Goal: Task Accomplishment & Management: Complete application form

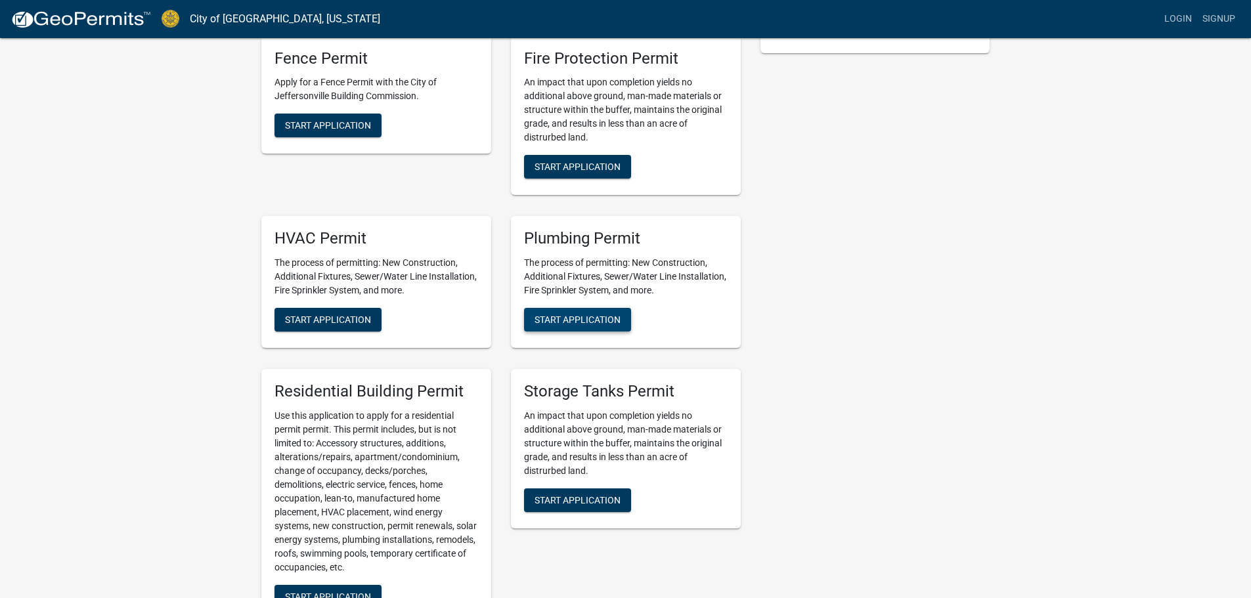
scroll to position [460, 0]
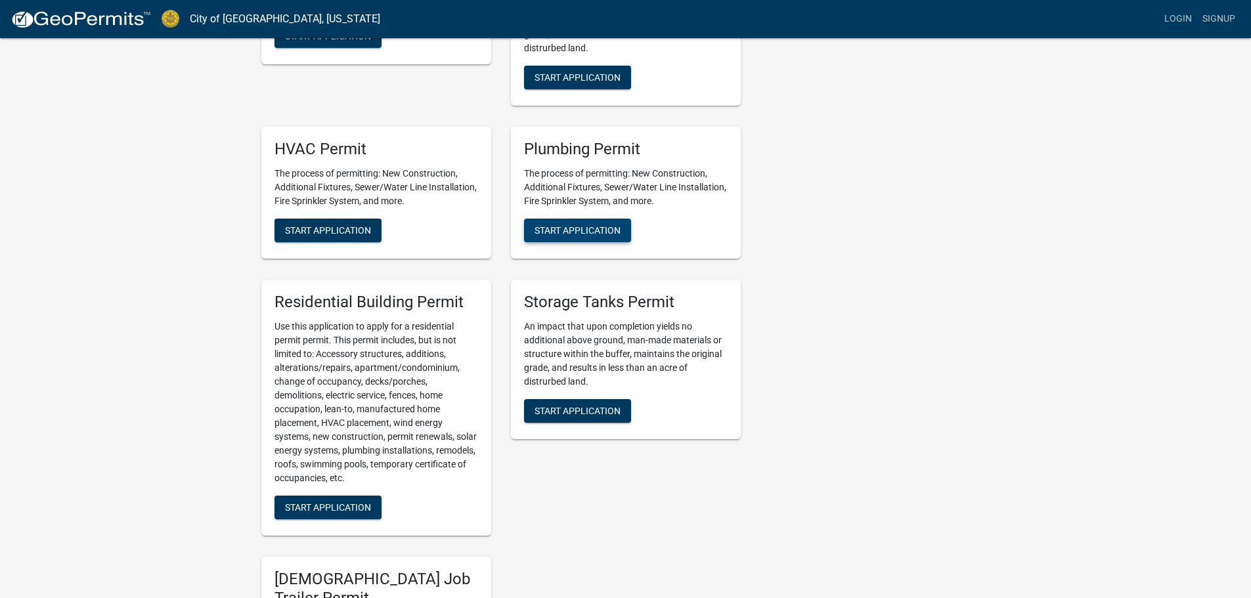
click at [564, 230] on span "Start Application" at bounding box center [578, 230] width 86 height 11
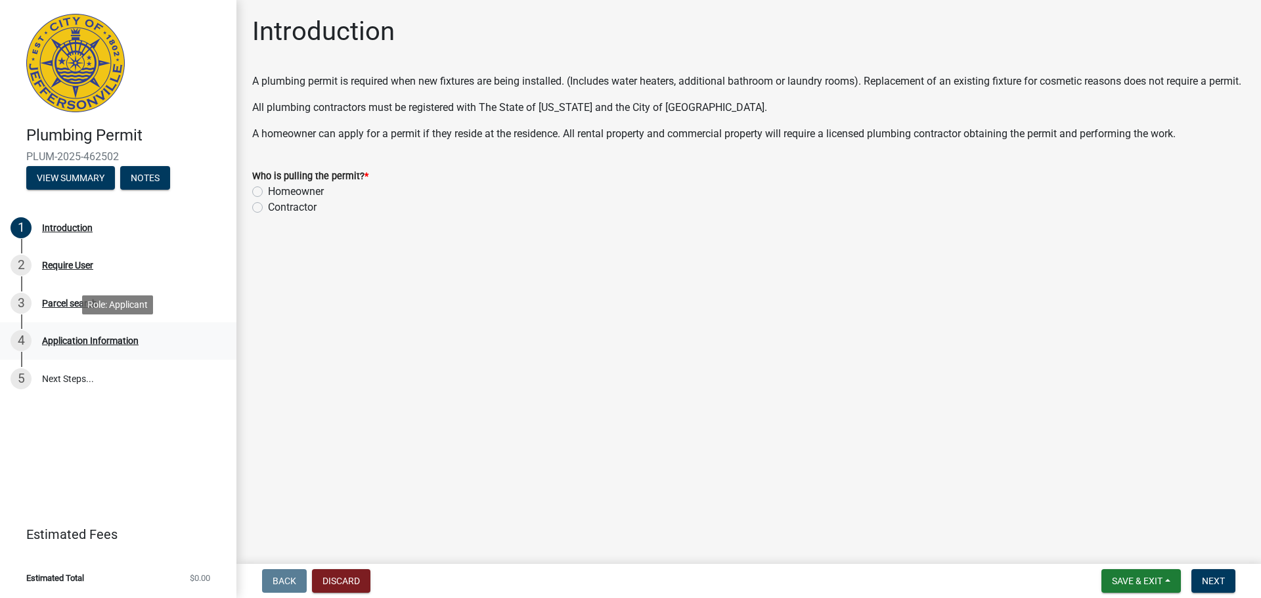
click at [67, 339] on div "Application Information" at bounding box center [90, 340] width 97 height 9
click at [58, 339] on div "Application Information" at bounding box center [90, 340] width 97 height 9
click at [64, 177] on button "View Summary" at bounding box center [70, 178] width 89 height 24
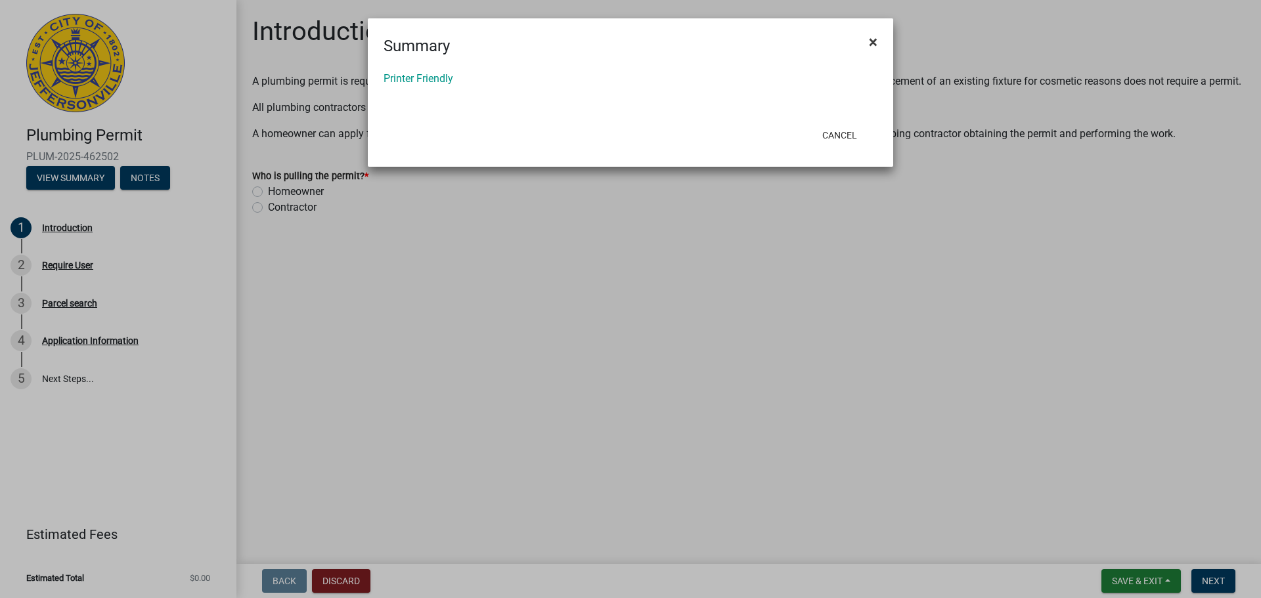
click at [873, 41] on span "×" at bounding box center [873, 42] width 9 height 18
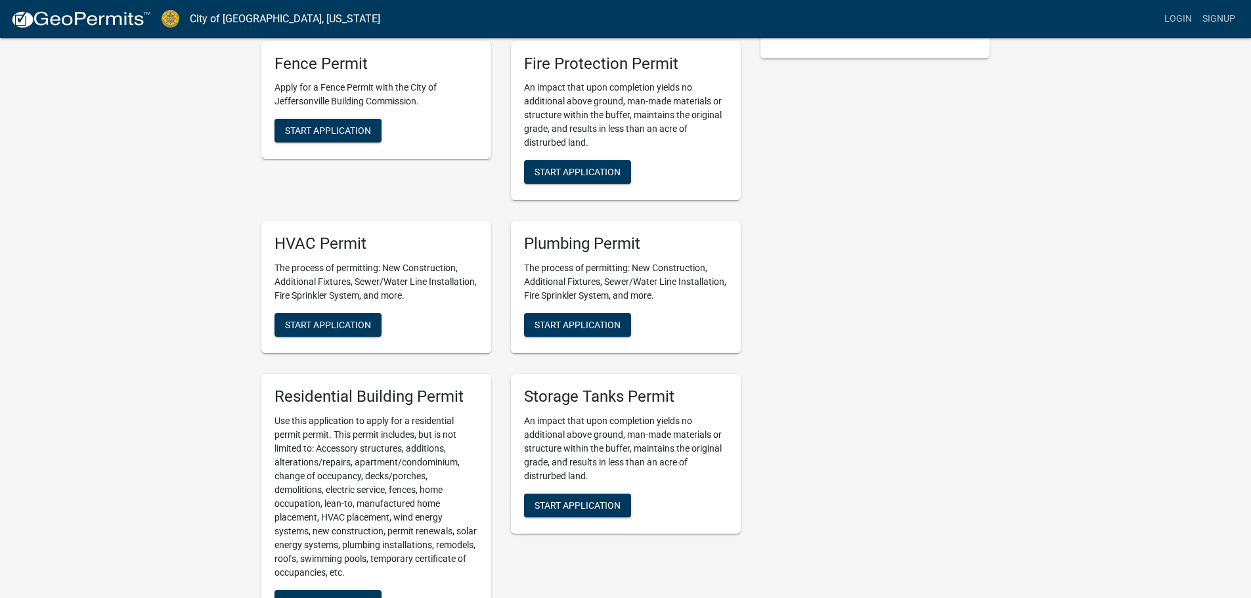
scroll to position [300, 0]
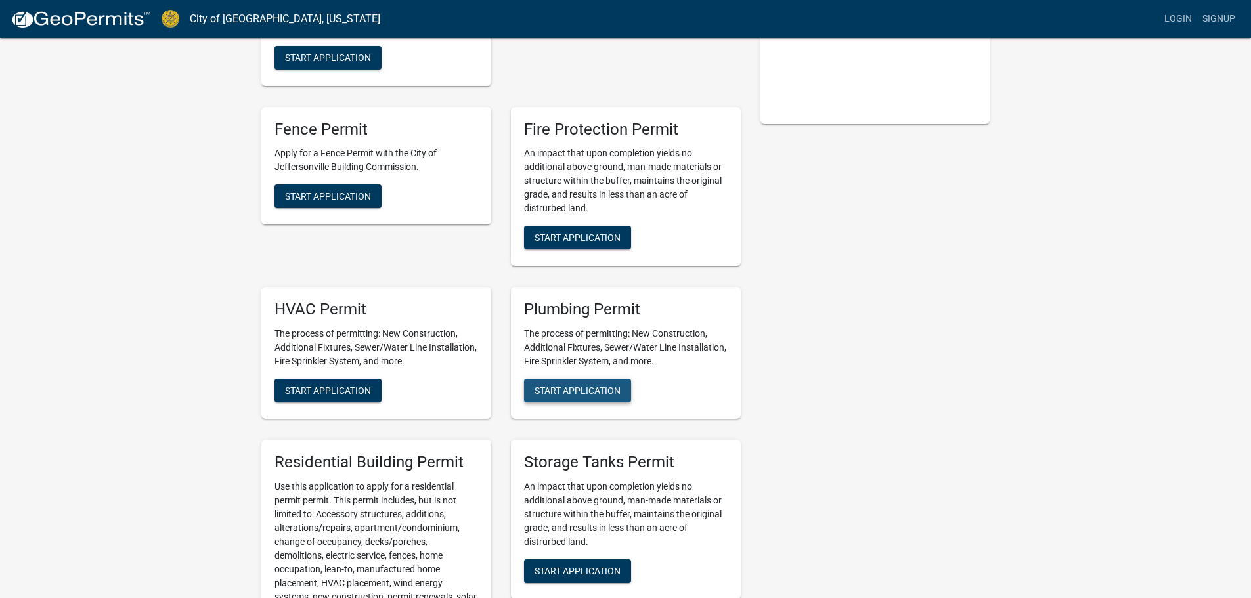
click at [580, 391] on span "Start Application" at bounding box center [578, 391] width 86 height 11
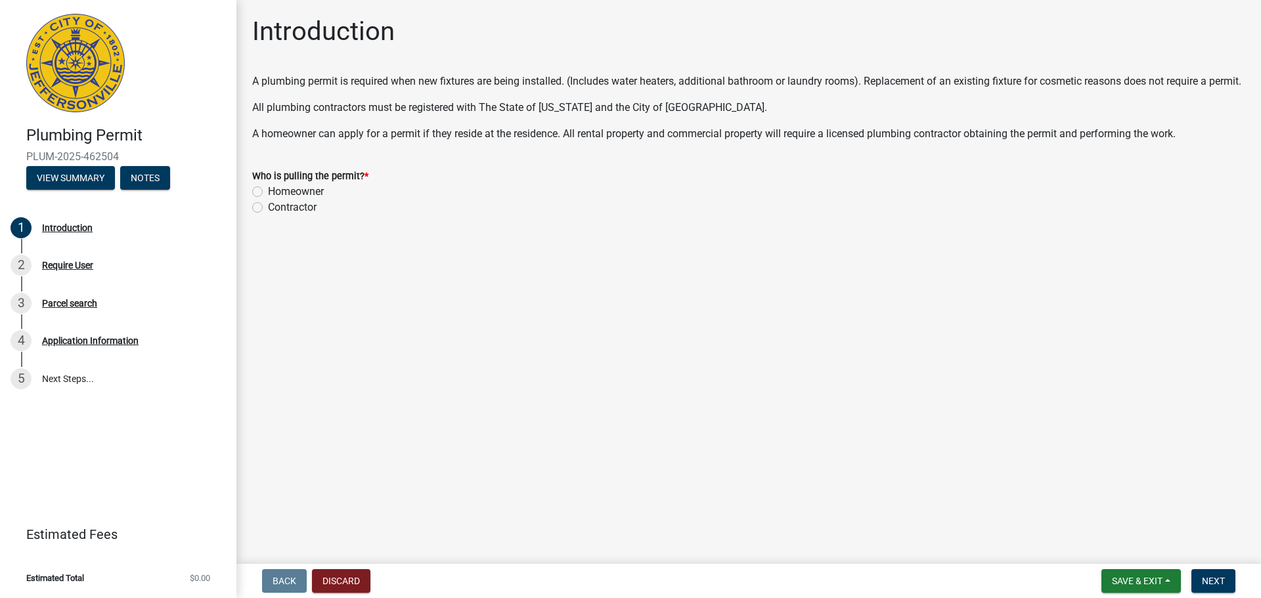
click at [268, 215] on label "Contractor" at bounding box center [292, 208] width 49 height 16
click at [268, 208] on input "Contractor" at bounding box center [272, 204] width 9 height 9
radio input "true"
click at [1220, 581] on span "Next" at bounding box center [1213, 581] width 23 height 11
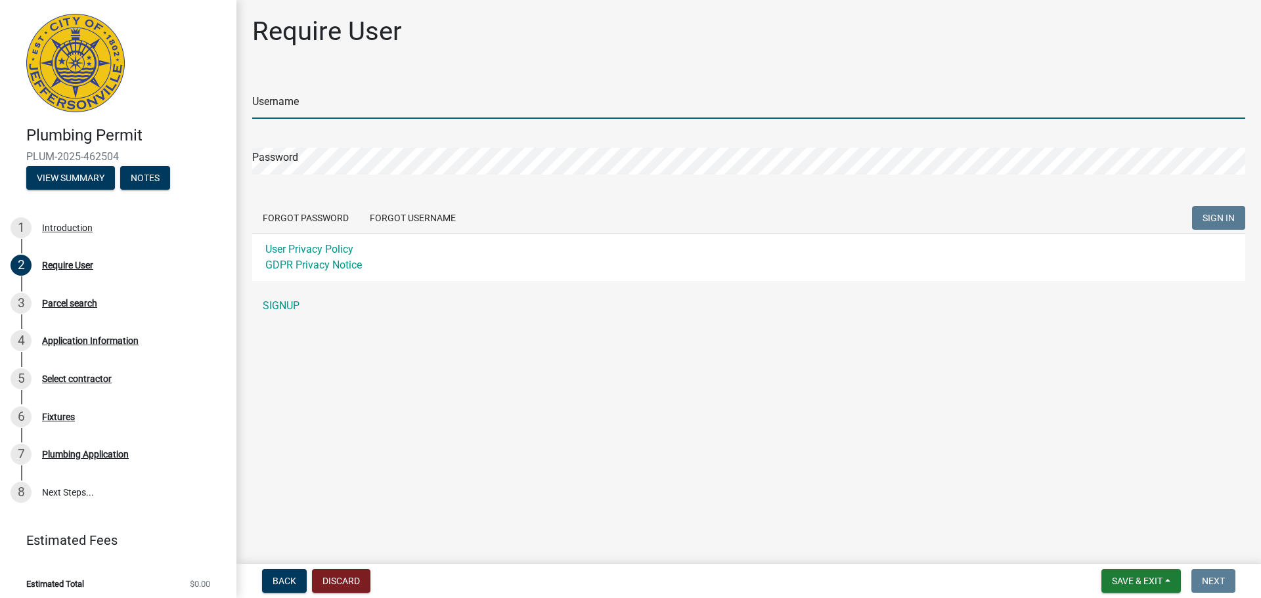
type input "[PERSON_NAME][EMAIL_ADDRESS][DOMAIN_NAME]"
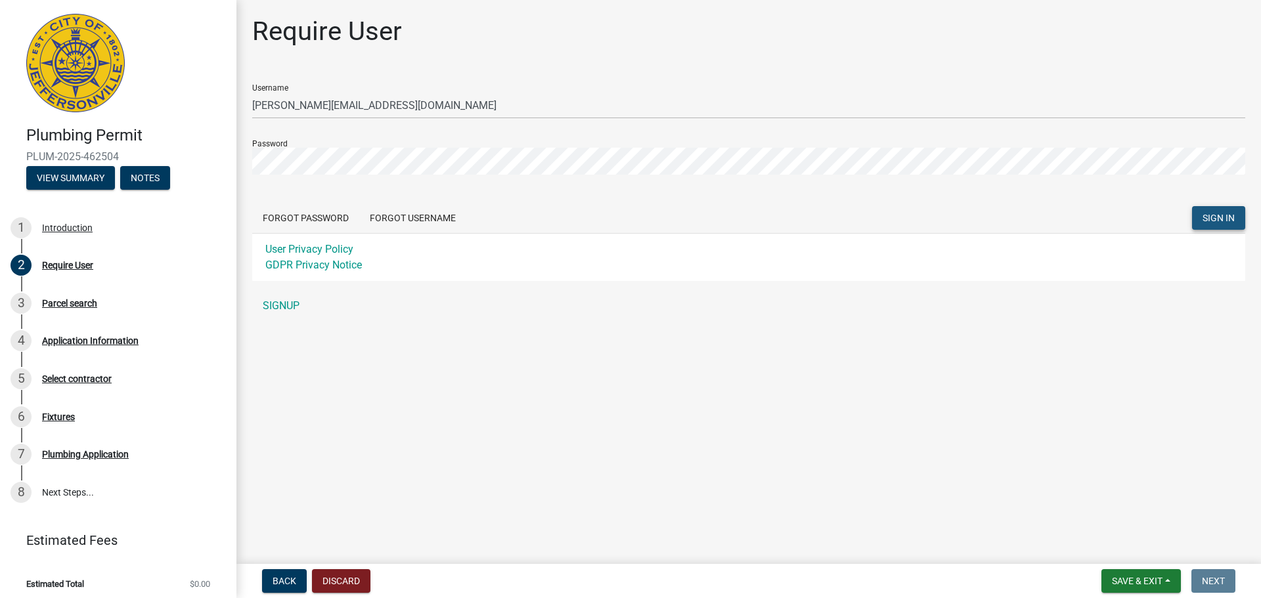
click at [1217, 217] on span "SIGN IN" at bounding box center [1219, 218] width 32 height 11
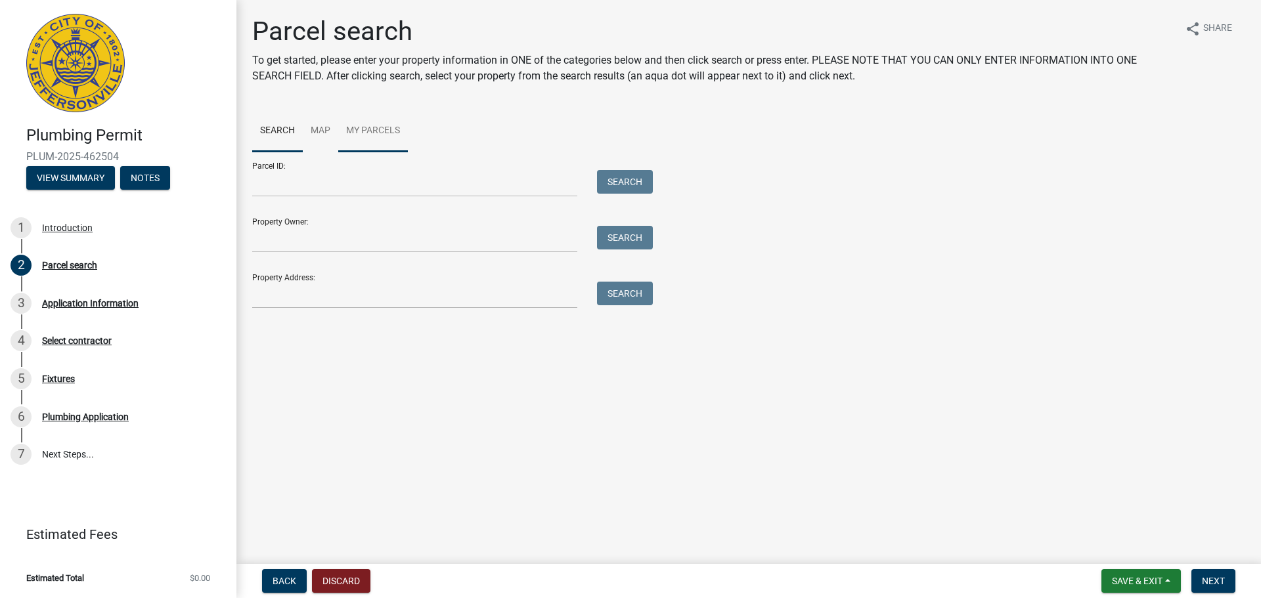
click at [378, 131] on link "My Parcels" at bounding box center [373, 131] width 70 height 42
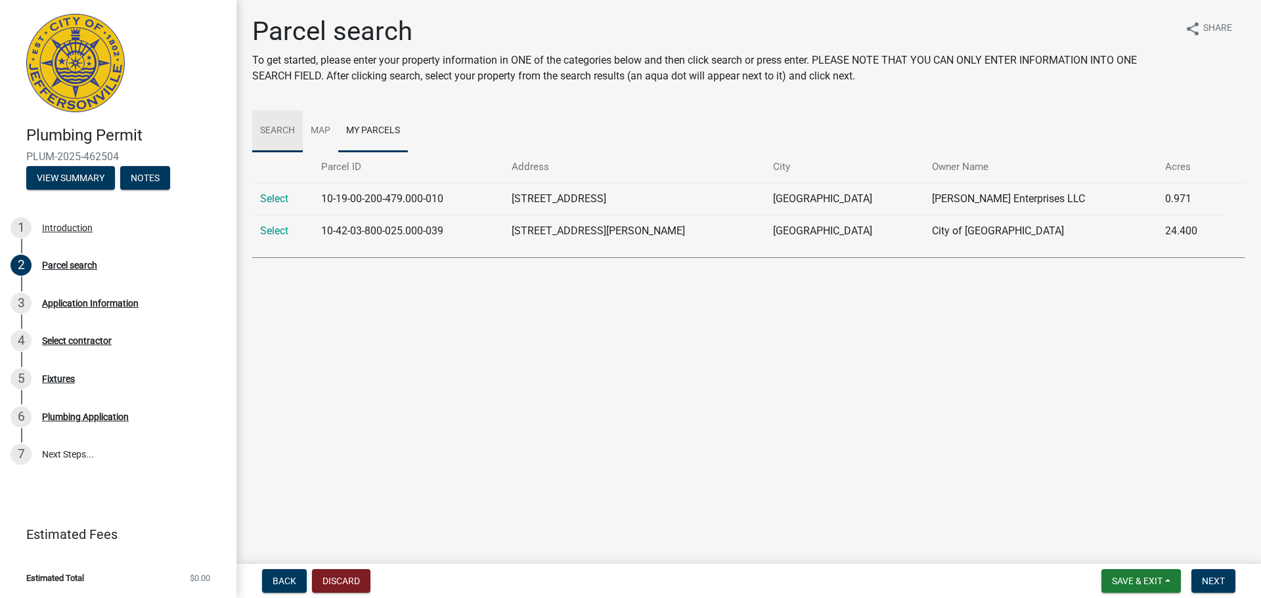
click at [277, 126] on link "Search" at bounding box center [277, 131] width 51 height 42
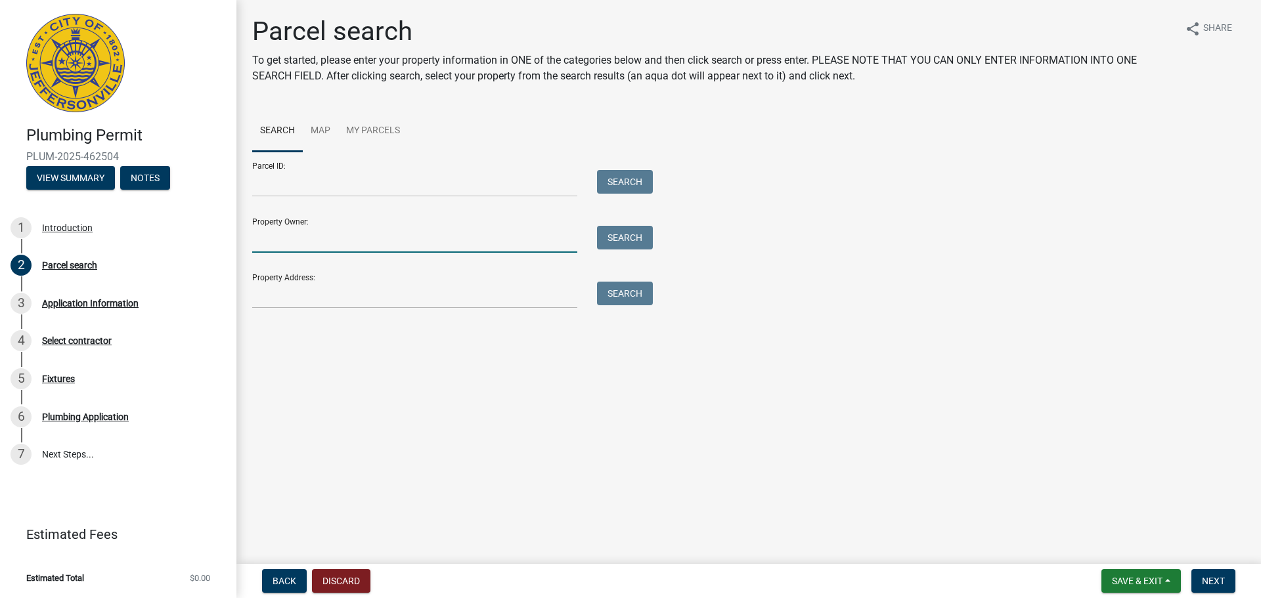
click at [258, 237] on input "Property Owner:" at bounding box center [414, 239] width 325 height 27
type input "Greater [PERSON_NAME] Co. School Corporation"
click at [617, 236] on button "Search" at bounding box center [625, 238] width 56 height 24
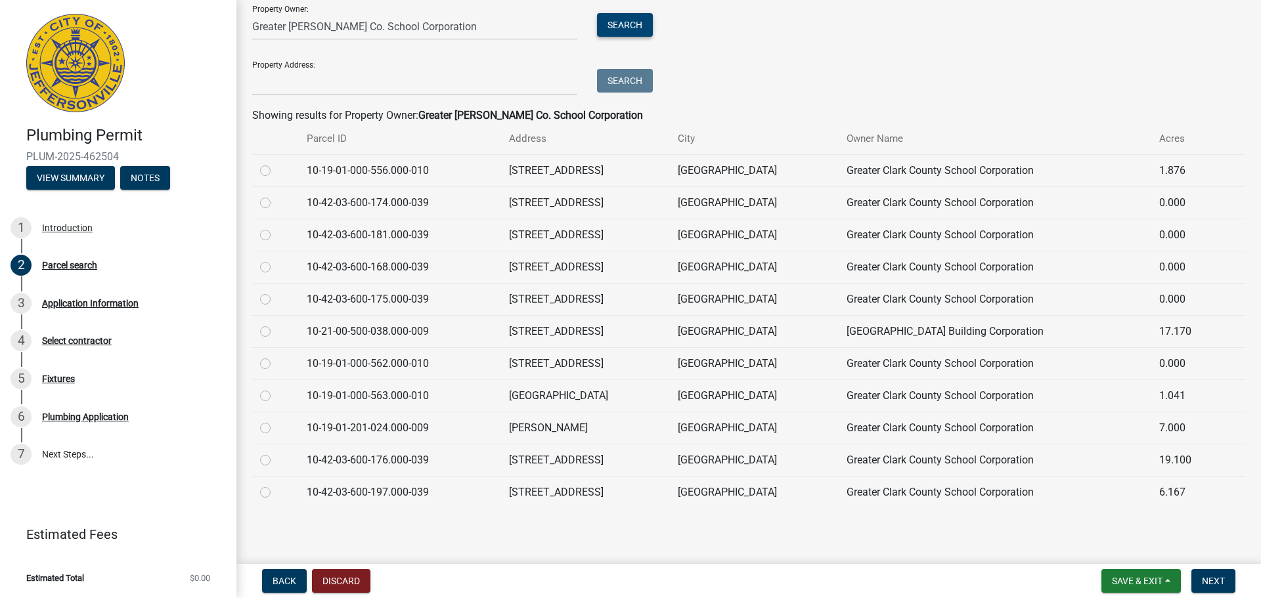
scroll to position [213, 0]
click at [276, 420] on label at bounding box center [276, 420] width 0 height 0
click at [276, 427] on input "radio" at bounding box center [280, 424] width 9 height 9
radio input "true"
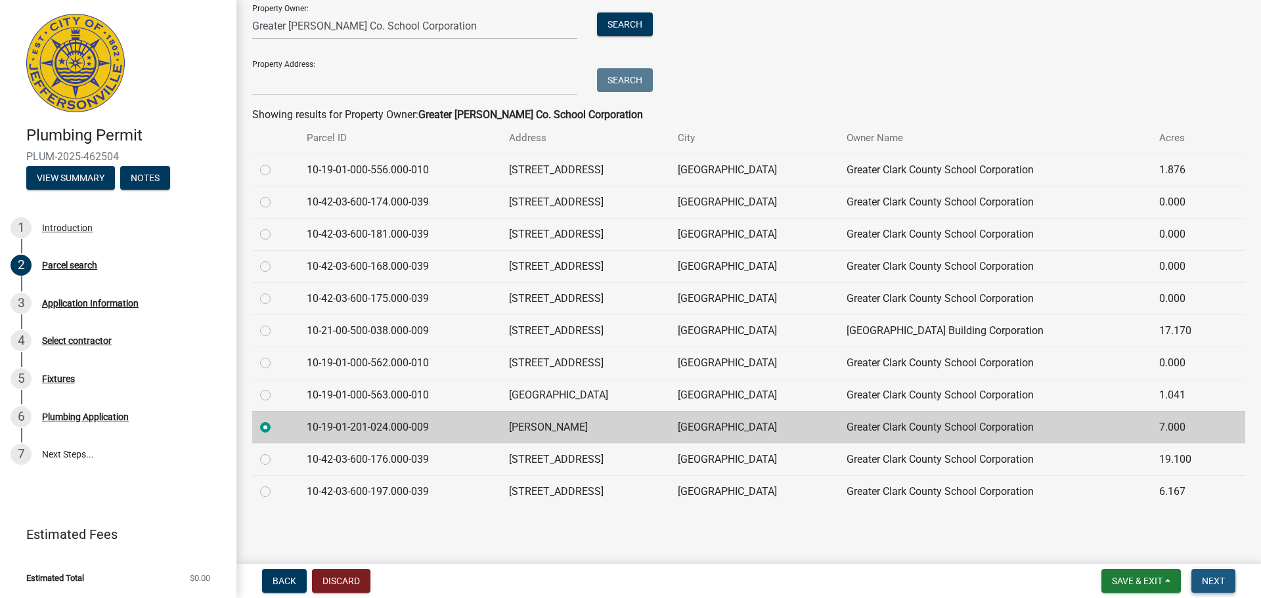
click at [1214, 580] on span "Next" at bounding box center [1213, 581] width 23 height 11
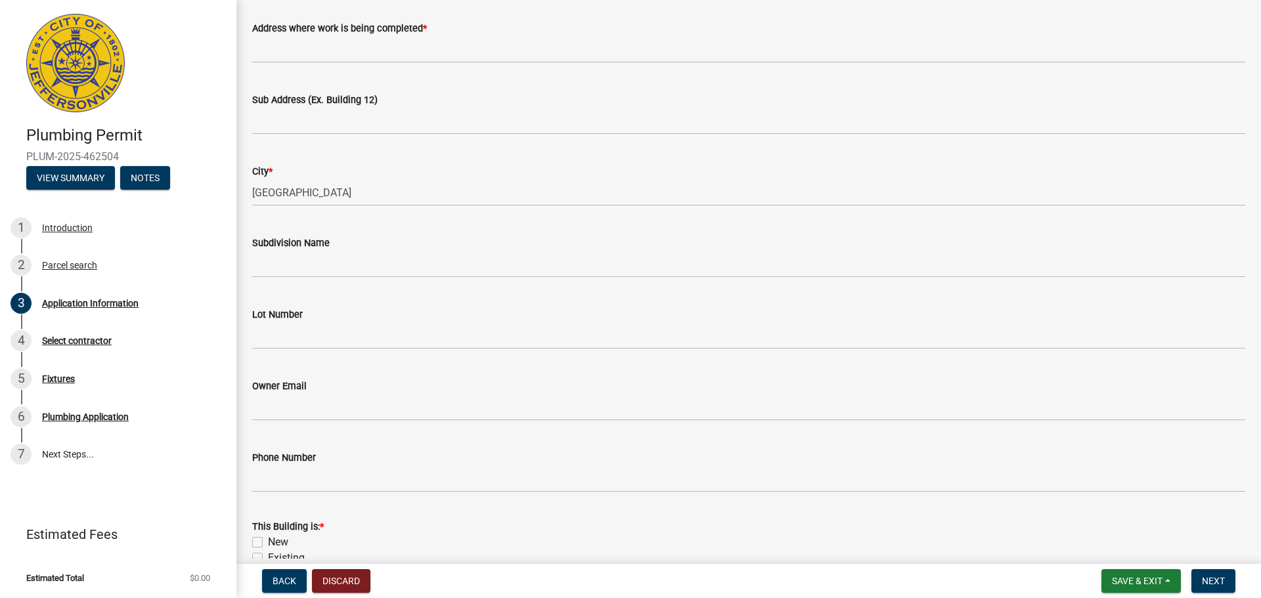
scroll to position [0, 0]
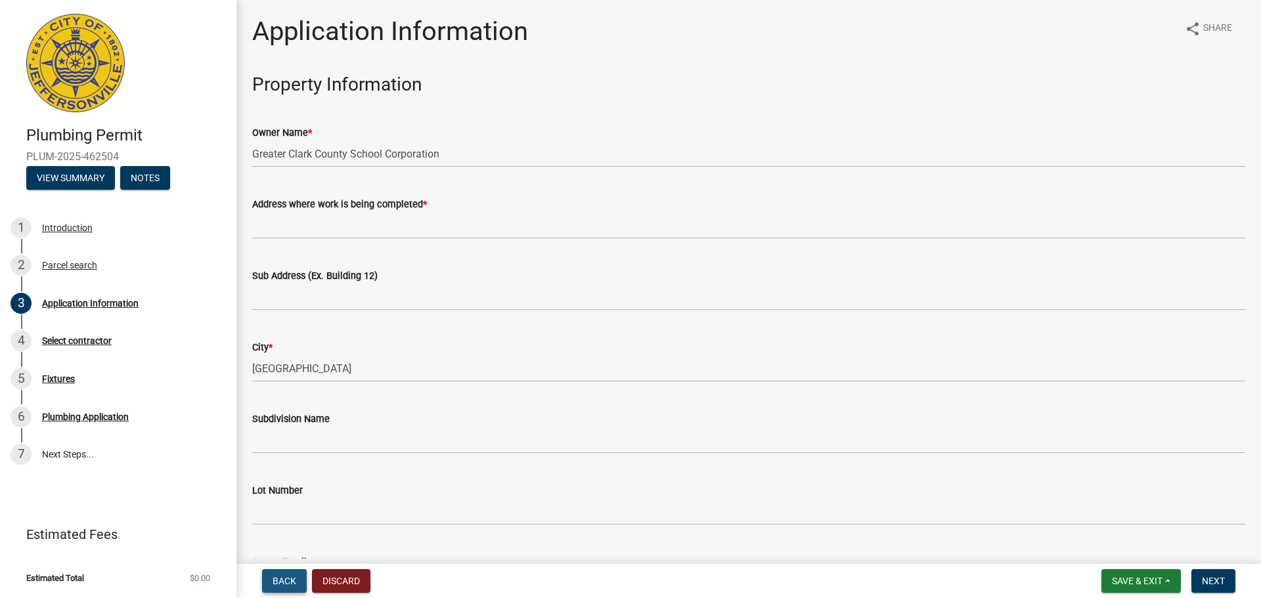
click at [282, 580] on span "Back" at bounding box center [285, 581] width 24 height 11
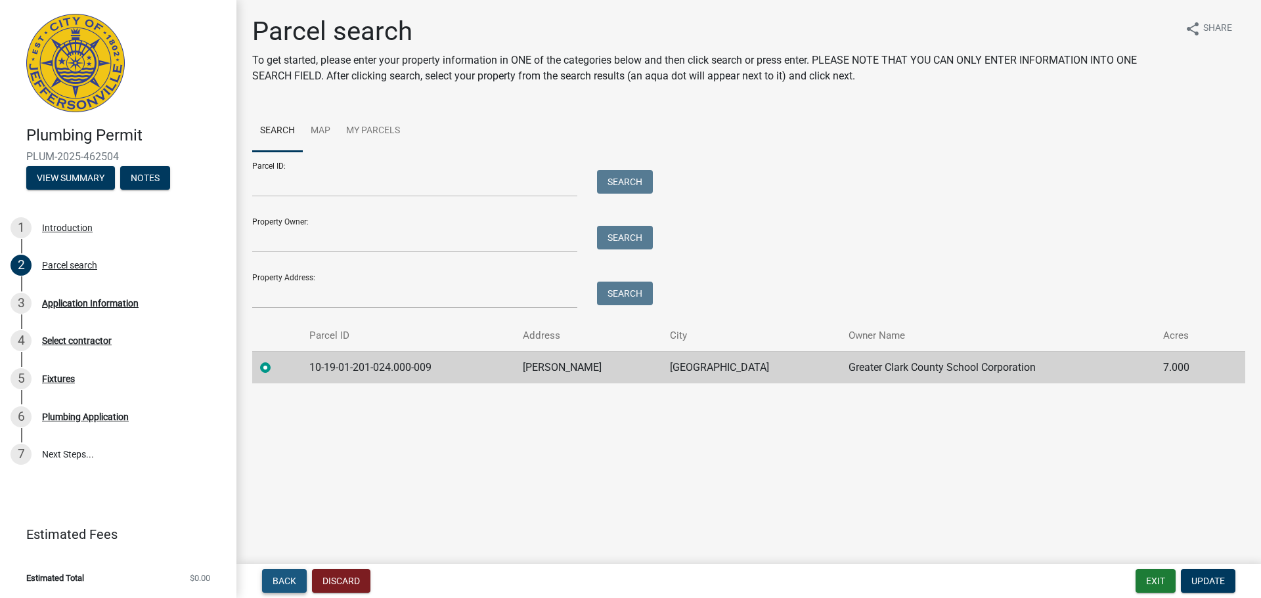
click at [282, 580] on span "Back" at bounding box center [285, 581] width 24 height 11
